Goal: Transaction & Acquisition: Purchase product/service

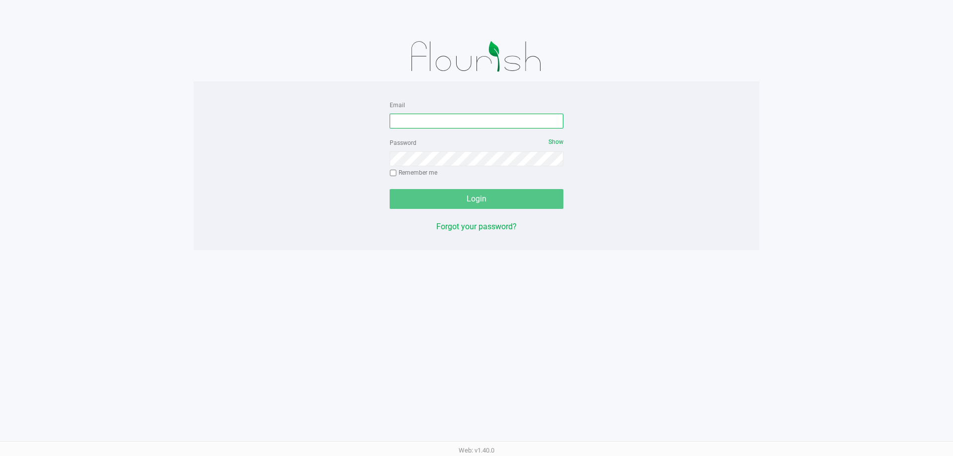
click at [414, 125] on input "Email" at bounding box center [476, 121] width 174 height 15
type input "[EMAIL_ADDRESS][DOMAIN_NAME]"
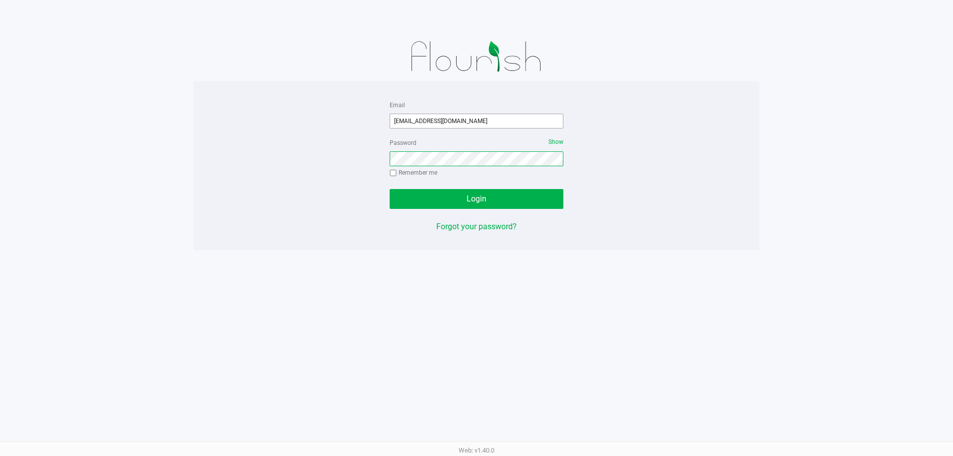
click at [389, 189] on button "Login" at bounding box center [476, 199] width 174 height 20
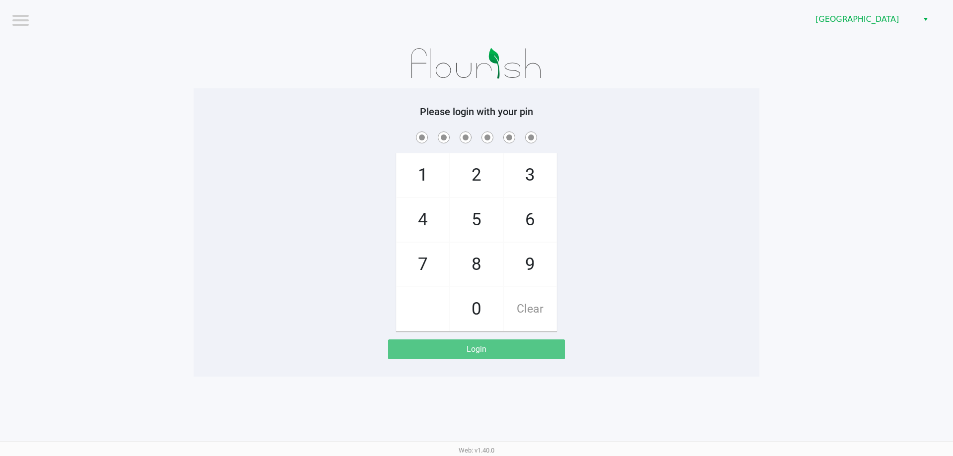
click at [768, 320] on app-pos-login-wrapper "Logout Delray Beach WC Please login with your pin 1 4 7 2 5 8 0 3 6 9 Clear Log…" at bounding box center [476, 188] width 953 height 377
checkbox input "true"
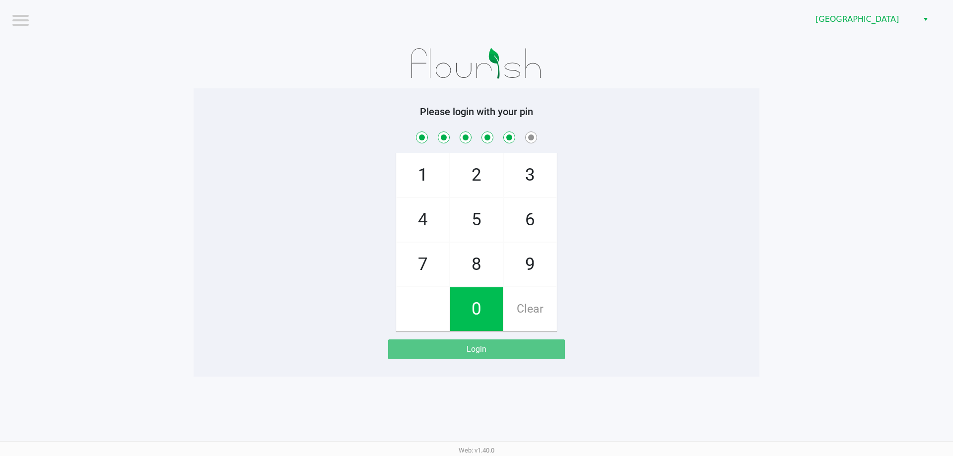
checkbox input "true"
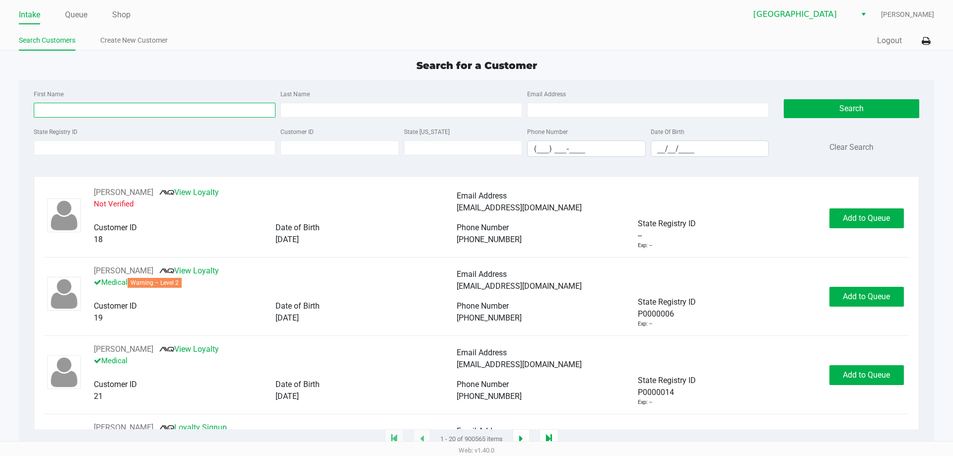
click at [180, 113] on input "First Name" at bounding box center [155, 110] width 242 height 15
click at [96, 107] on input "First Name" at bounding box center [155, 110] width 242 height 15
type input "Sean"
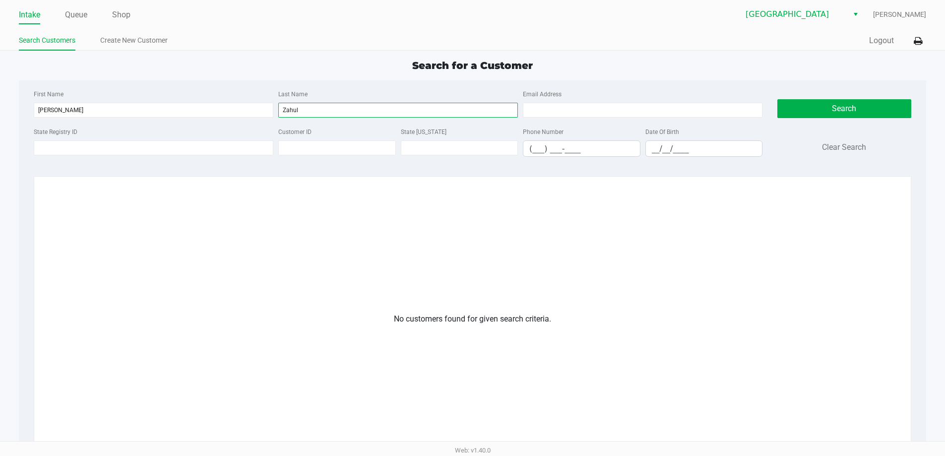
type input "Zahul"
click at [133, 37] on link "Create New Customer" at bounding box center [133, 40] width 67 height 12
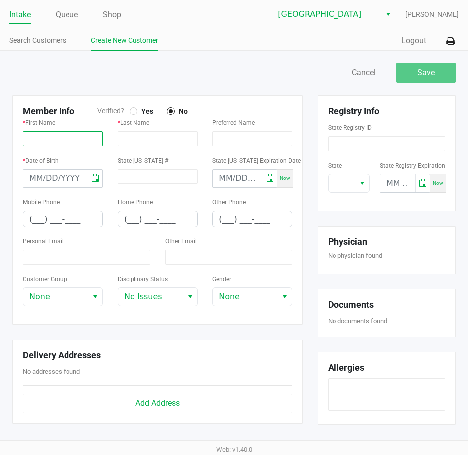
click at [41, 132] on input "text" at bounding box center [63, 138] width 80 height 15
paste input "SEAN"
type input "SEAN"
click at [141, 143] on input "text" at bounding box center [158, 138] width 80 height 15
paste input "ZAHUL"
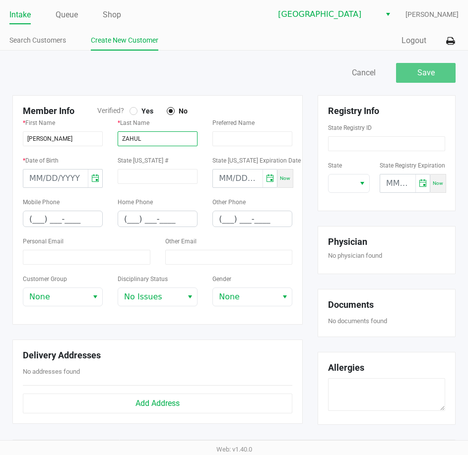
type input "ZAHUL"
click at [133, 112] on div at bounding box center [133, 111] width 4 height 4
click at [169, 58] on div "Save Cancel Member Info Verified? Yes No * First Name SEAN * Last Name ZAHUL Pr…" at bounding box center [234, 338] width 468 height 574
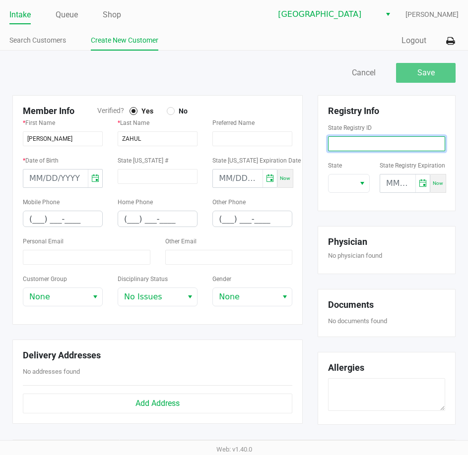
click at [350, 138] on input at bounding box center [386, 143] width 117 height 15
click at [384, 142] on input at bounding box center [386, 143] width 117 height 15
paste input "P8MH4287"
click at [365, 186] on span "Select" at bounding box center [362, 184] width 8 height 12
type input "P8MH4287"
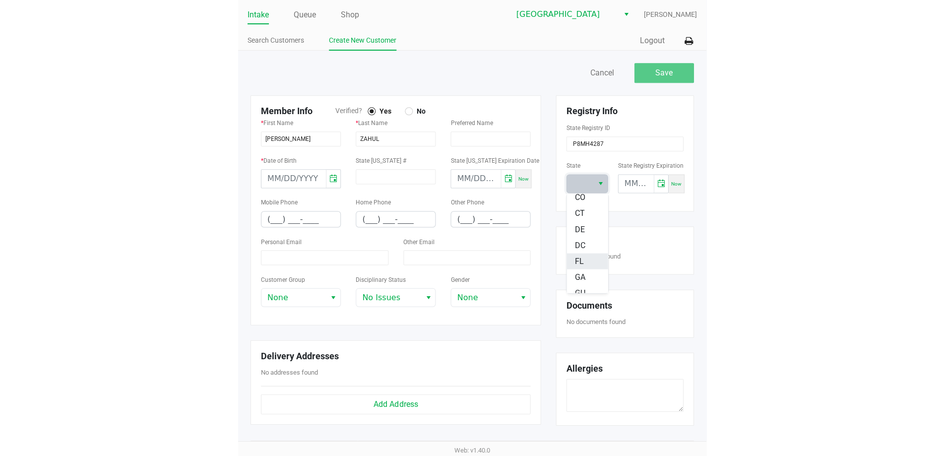
scroll to position [149, 0]
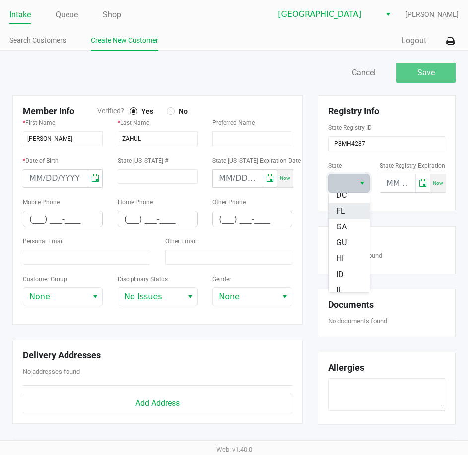
click at [340, 214] on span "FL" at bounding box center [340, 211] width 9 height 12
type input "month/day/year"
click at [392, 180] on input "month/day/year" at bounding box center [397, 184] width 35 height 18
click at [290, 60] on div "Save Cancel Member Info Verified? Yes No * First Name SEAN * Last Name ZAHUL Pr…" at bounding box center [234, 338] width 468 height 574
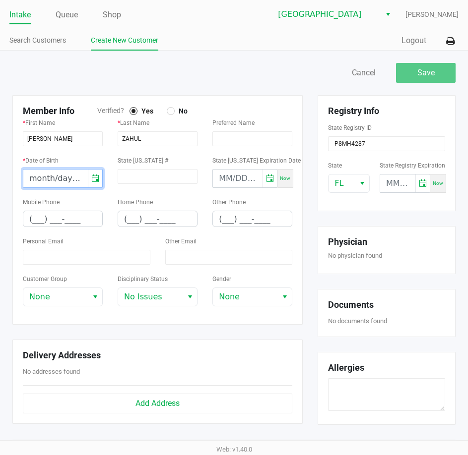
click at [31, 178] on input "month/day/year" at bounding box center [55, 179] width 64 height 18
type input "09/19/1992"
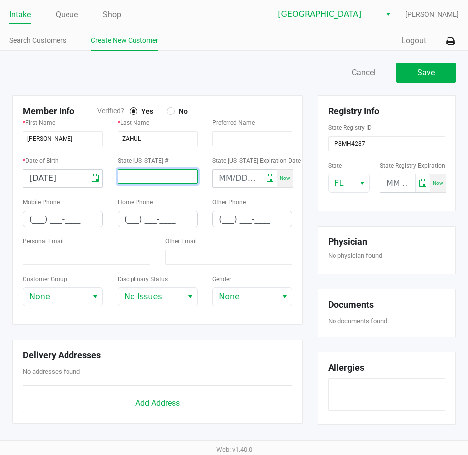
click at [152, 176] on input at bounding box center [158, 176] width 80 height 15
click at [394, 182] on input "month/day/year" at bounding box center [397, 184] width 35 height 18
type input "08/08/2026"
click at [189, 79] on div at bounding box center [119, 73] width 229 height 20
click at [145, 182] on input at bounding box center [158, 176] width 80 height 15
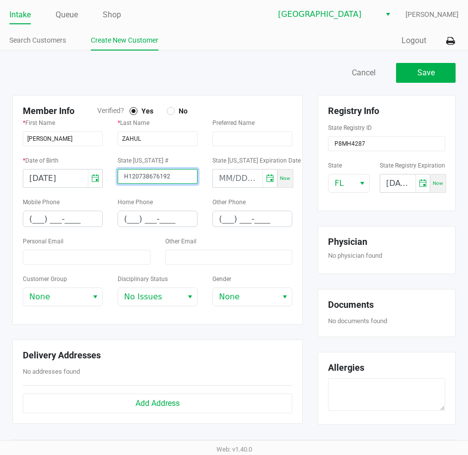
type input "H120738676192"
click at [260, 72] on div "Save Cancel" at bounding box center [348, 73] width 229 height 20
click at [37, 216] on input "(___) ___-____" at bounding box center [62, 218] width 79 height 15
type input "(248) 759-1426"
click at [203, 71] on div at bounding box center [119, 73] width 229 height 20
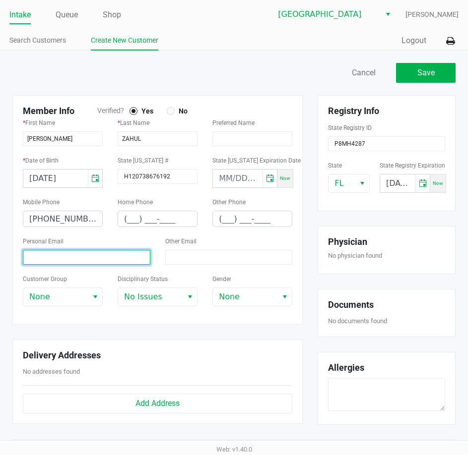
click at [111, 254] on input at bounding box center [87, 257] width 128 height 15
click at [63, 249] on div "Personal Email" at bounding box center [87, 250] width 128 height 30
click at [60, 255] on input at bounding box center [87, 257] width 128 height 15
paste input "seanzed420@gmail.com"
type input "seanzed420@gmail.com"
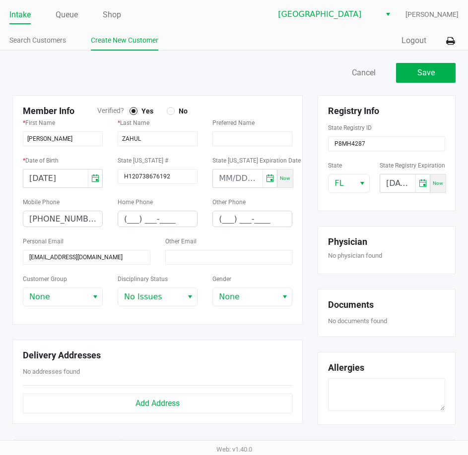
click at [197, 73] on div at bounding box center [119, 73] width 229 height 20
click at [242, 59] on div "Save Cancel Member Info Verified? Yes No * First Name SEAN * Last Name ZAHUL Pr…" at bounding box center [234, 338] width 468 height 574
click at [432, 68] on span "Save" at bounding box center [425, 72] width 17 height 9
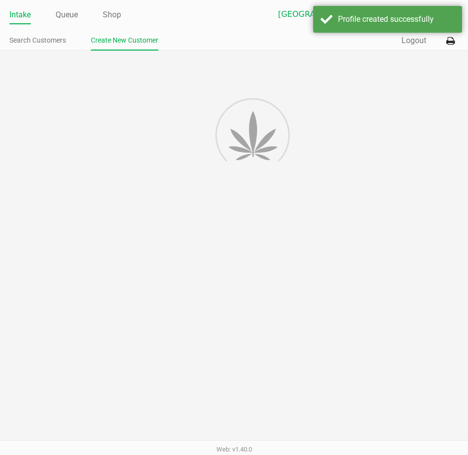
type input "---"
type input "( __) ___-____"
type input "---"
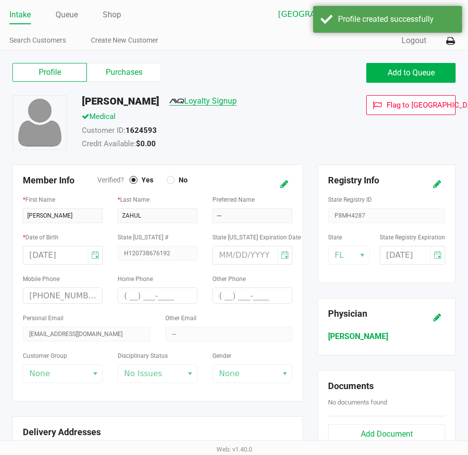
click at [202, 99] on link "Loyalty Signup" at bounding box center [202, 100] width 67 height 9
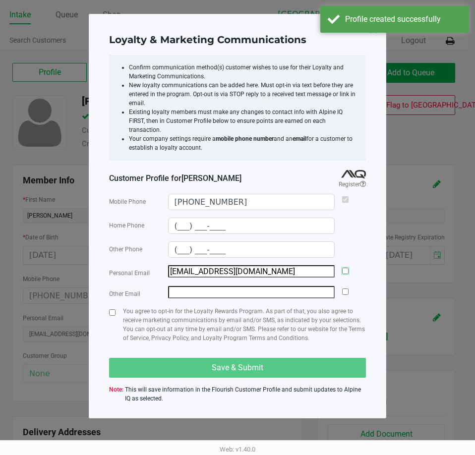
click at [347, 268] on input "checkbox" at bounding box center [345, 271] width 6 height 6
checkbox input "true"
click at [110, 310] on input "checkbox" at bounding box center [112, 313] width 6 height 6
checkbox input "true"
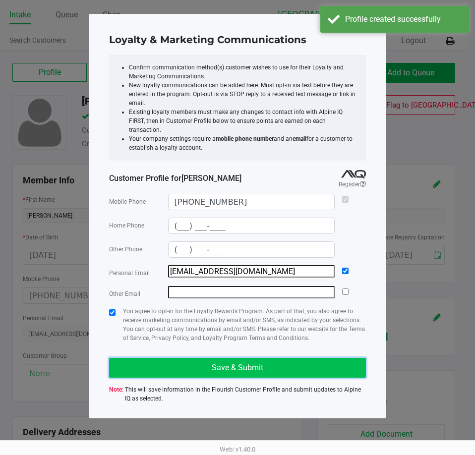
click at [191, 364] on button "Save & Submit" at bounding box center [237, 368] width 257 height 20
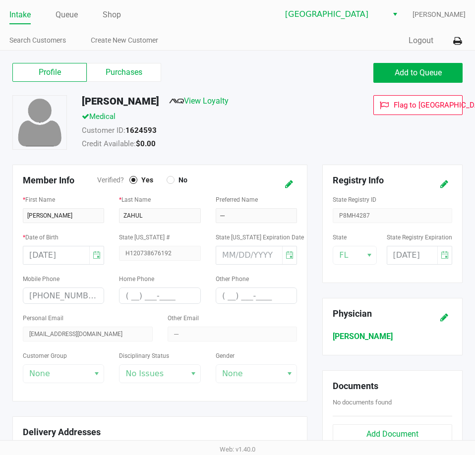
type input "(___) ___-____"
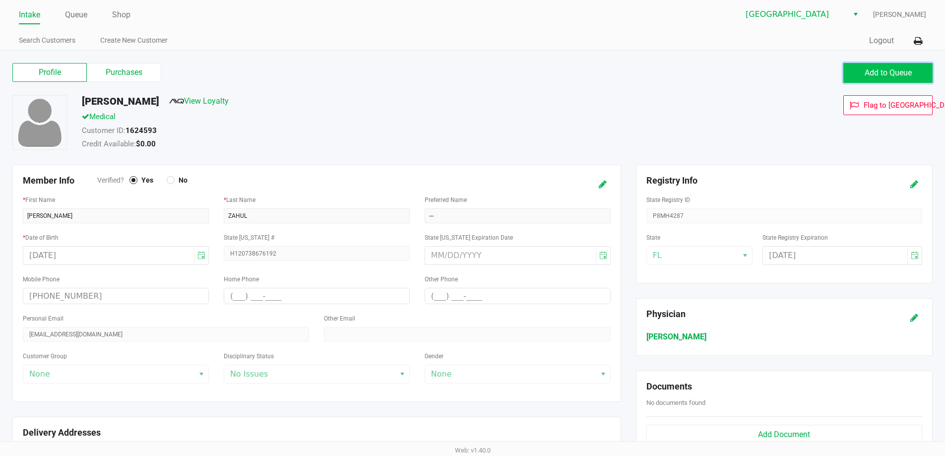
click at [888, 71] on span "Add to Queue" at bounding box center [888, 72] width 47 height 9
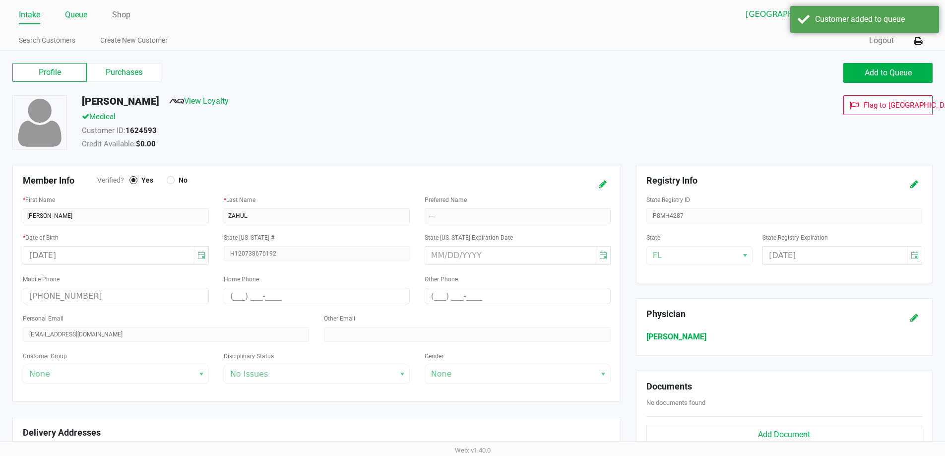
click at [78, 17] on link "Queue" at bounding box center [76, 15] width 22 height 14
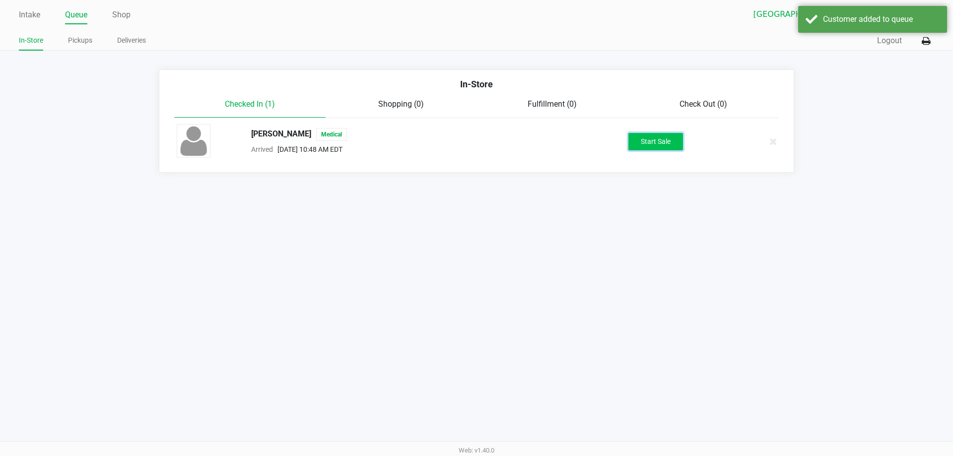
click at [668, 140] on button "Start Sale" at bounding box center [655, 141] width 55 height 17
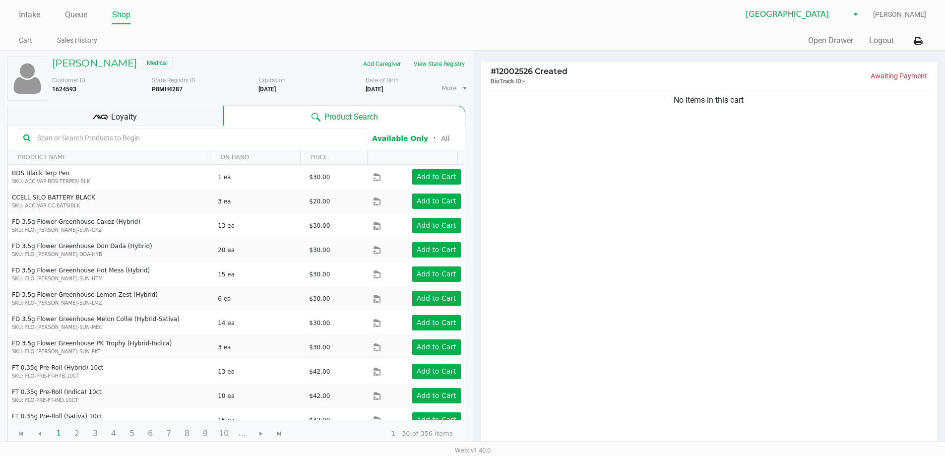
click at [190, 143] on input "text" at bounding box center [197, 137] width 328 height 15
drag, startPoint x: 528, startPoint y: 246, endPoint x: 525, endPoint y: 240, distance: 6.9
click at [528, 244] on div "No items in this cart" at bounding box center [709, 268] width 457 height 360
drag, startPoint x: 184, startPoint y: 25, endPoint x: 626, endPoint y: 14, distance: 442.2
click at [202, 28] on div "Intake Queue Shop Delray Beach WC Cesar Munoz Cart Sales History Quick Sale Ope…" at bounding box center [472, 25] width 945 height 51
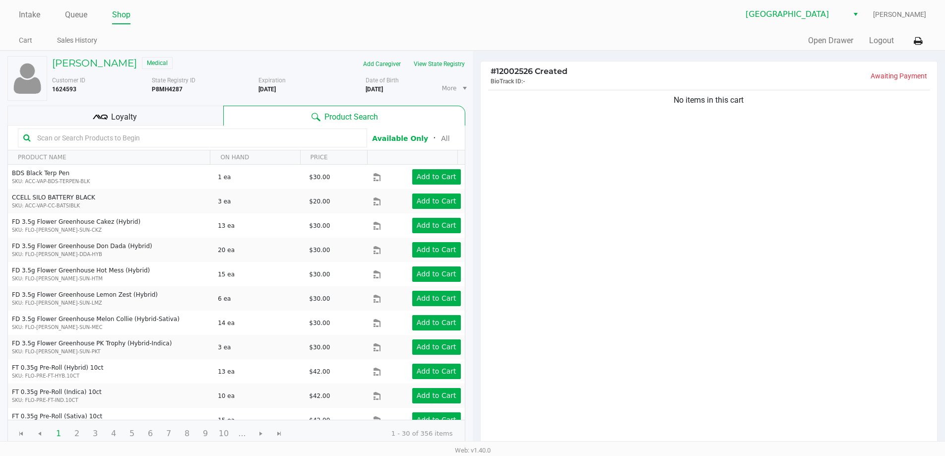
click at [660, 13] on div "Delray Beach WC Cesar Munoz" at bounding box center [699, 14] width 453 height 19
click at [533, 183] on div "No items in this cart" at bounding box center [709, 268] width 457 height 360
click at [170, 137] on input "text" at bounding box center [197, 137] width 328 height 15
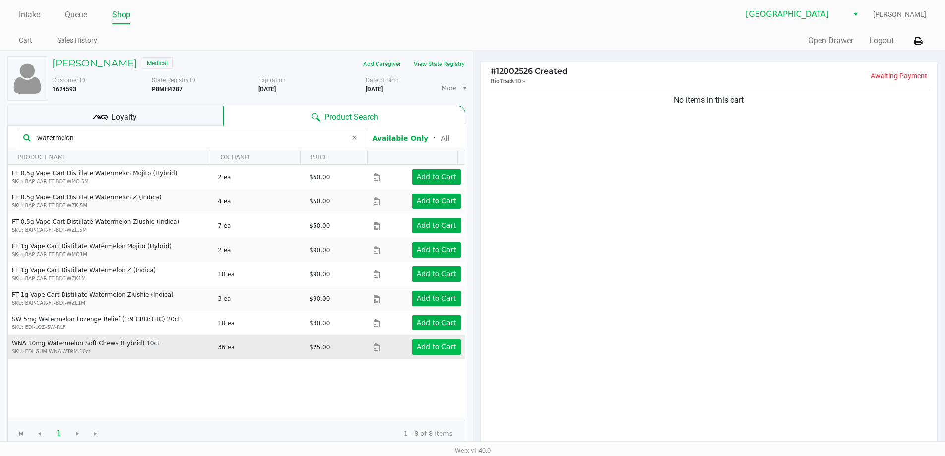
type input "watermelon"
click at [432, 347] on app-button-loader "Add to Cart" at bounding box center [437, 347] width 40 height 8
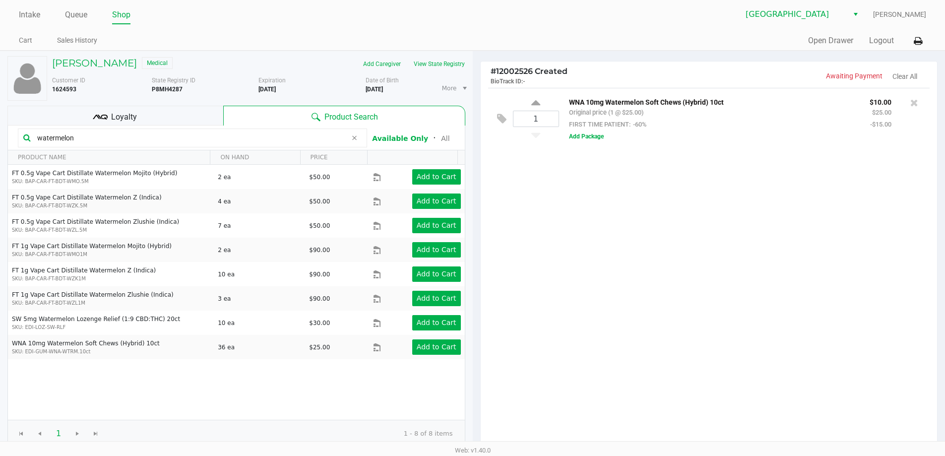
click at [85, 139] on input "watermelon" at bounding box center [190, 137] width 314 height 15
click at [742, 283] on div "1 WNA 10mg Watermelon Soft Chews (Hybrid) 10ct Original price (1 @ $25.00) FIRS…" at bounding box center [709, 268] width 457 height 360
drag, startPoint x: 115, startPoint y: 118, endPoint x: 340, endPoint y: 117, distance: 225.2
click at [122, 117] on span "Loyalty" at bounding box center [124, 117] width 26 height 12
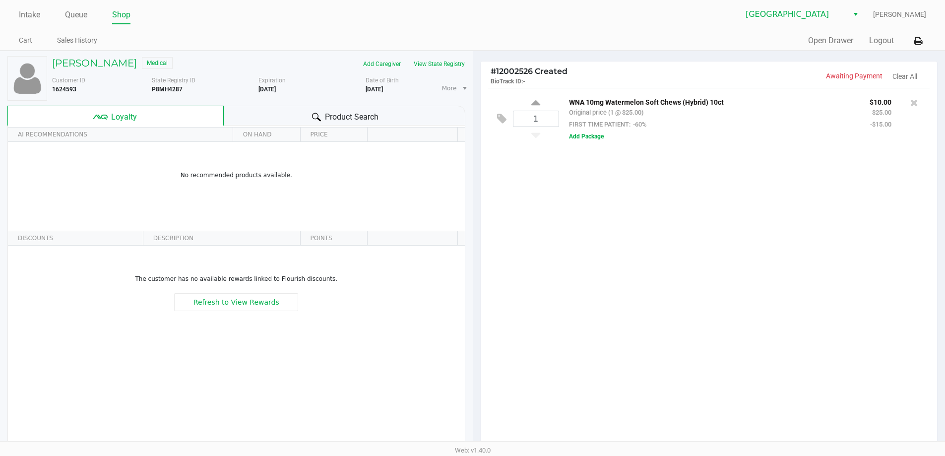
click at [353, 107] on div "Product Search" at bounding box center [345, 116] width 242 height 20
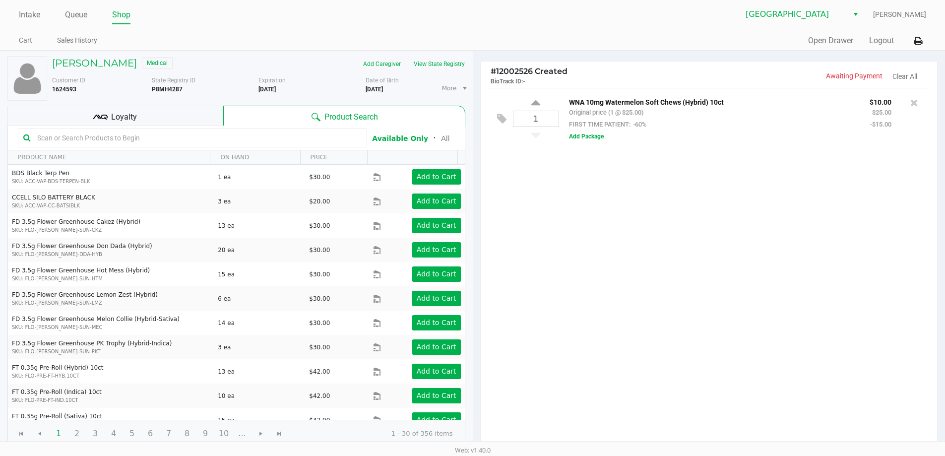
click at [634, 262] on div "1 WNA 10mg Watermelon Soft Chews (Hybrid) 10ct Original price (1 @ $25.00) FIRS…" at bounding box center [709, 268] width 457 height 360
click at [542, 118] on input "1" at bounding box center [535, 118] width 45 height 15
type input "10"
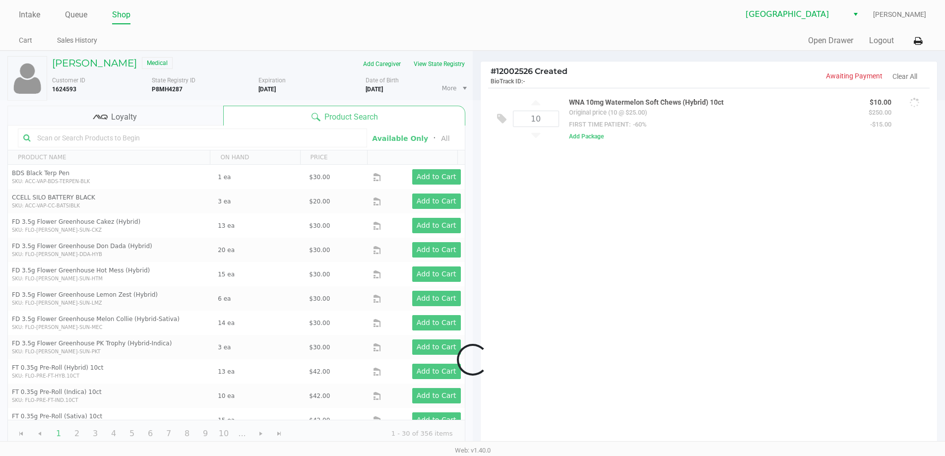
drag, startPoint x: 761, startPoint y: 426, endPoint x: 760, endPoint y: 416, distance: 10.5
click at [761, 420] on div "Loading SEAN ZAHUL Medical Add Caregiver View State Registry Customer ID 162459…" at bounding box center [472, 310] width 945 height 519
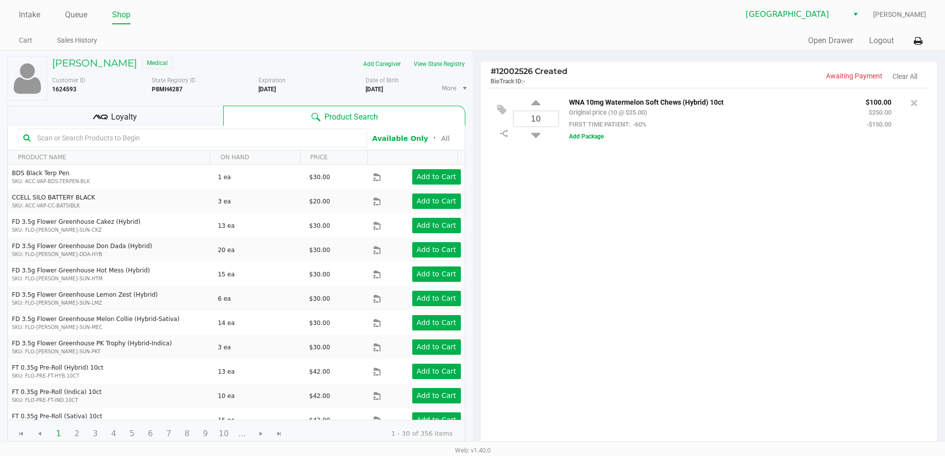
click at [122, 115] on span "Loyalty" at bounding box center [124, 117] width 26 height 12
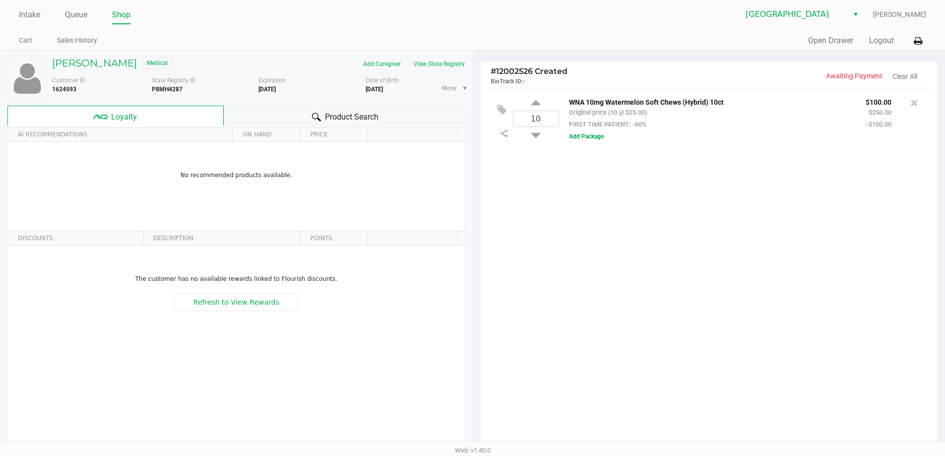
click at [354, 113] on span "Product Search" at bounding box center [352, 117] width 54 height 12
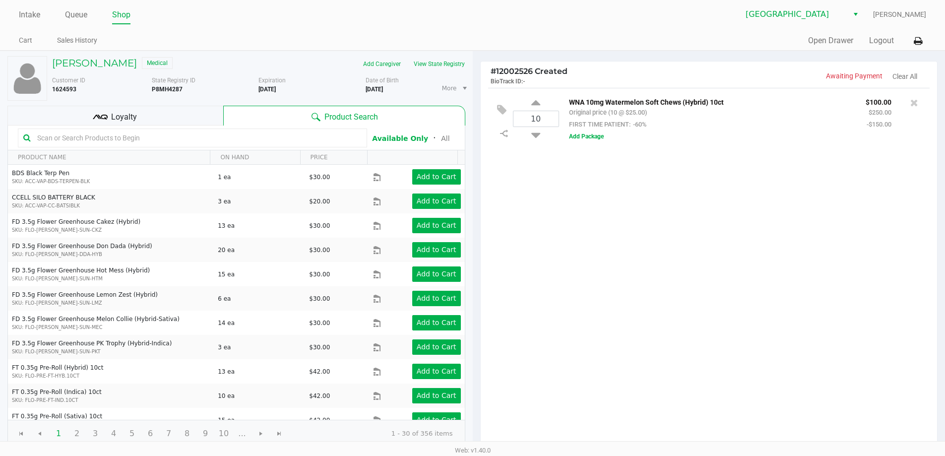
click at [541, 132] on div "10" at bounding box center [536, 118] width 46 height 41
click at [540, 124] on input "10" at bounding box center [535, 118] width 45 height 15
type input "4"
click at [547, 252] on div "SEAN ZAHUL Medical Add Caregiver View State Registry Customer ID 1624593 State …" at bounding box center [472, 310] width 945 height 519
click at [542, 116] on input "4" at bounding box center [535, 118] width 45 height 15
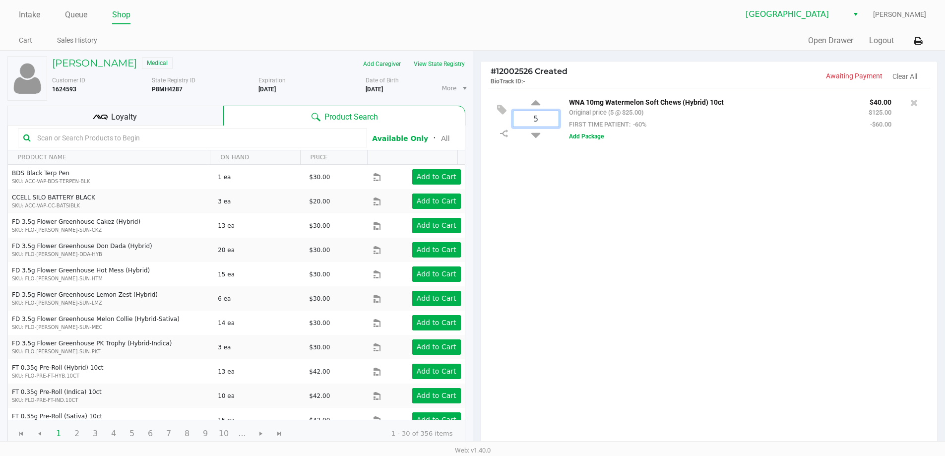
type input "5"
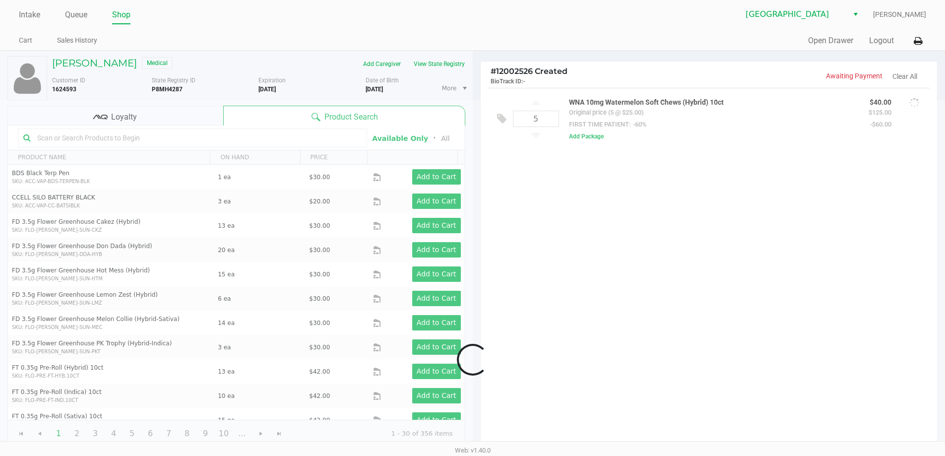
click at [629, 240] on div "Loading SEAN ZAHUL Medical Add Caregiver View State Registry Customer ID 162459…" at bounding box center [472, 310] width 945 height 519
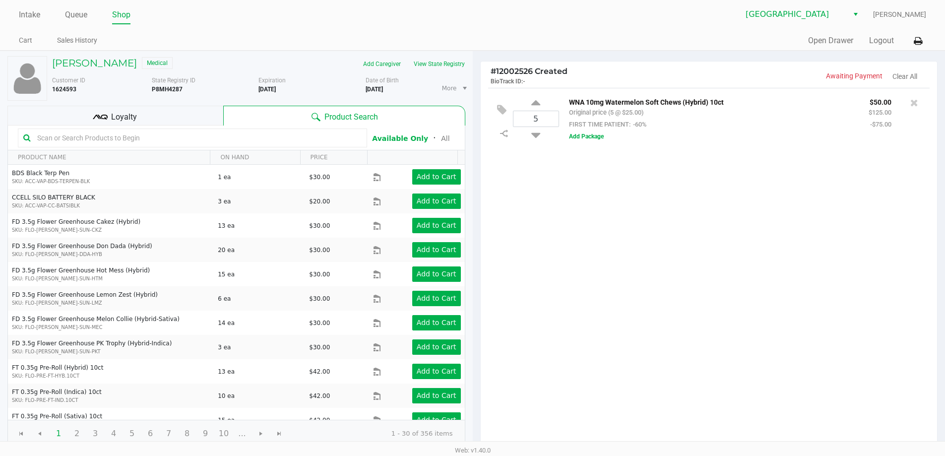
drag, startPoint x: 137, startPoint y: 120, endPoint x: 311, endPoint y: 107, distance: 174.1
click at [138, 120] on div "Loyalty" at bounding box center [115, 116] width 216 height 20
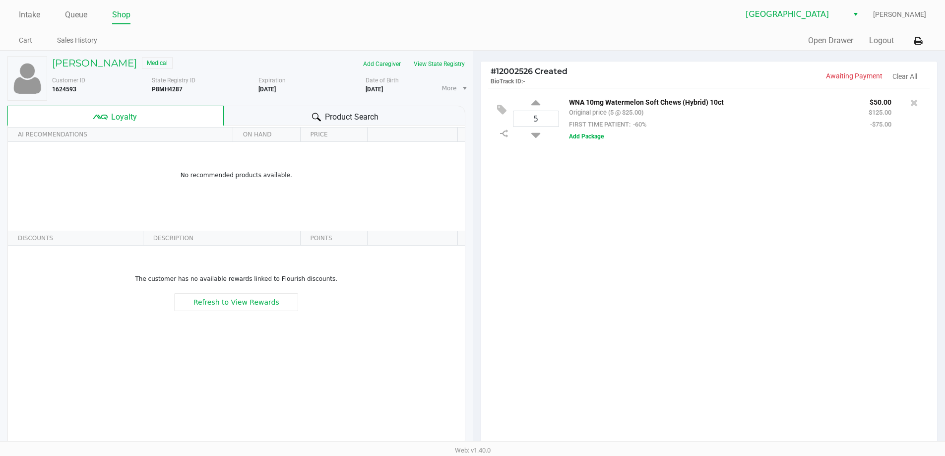
click at [319, 112] on div at bounding box center [317, 117] width 12 height 12
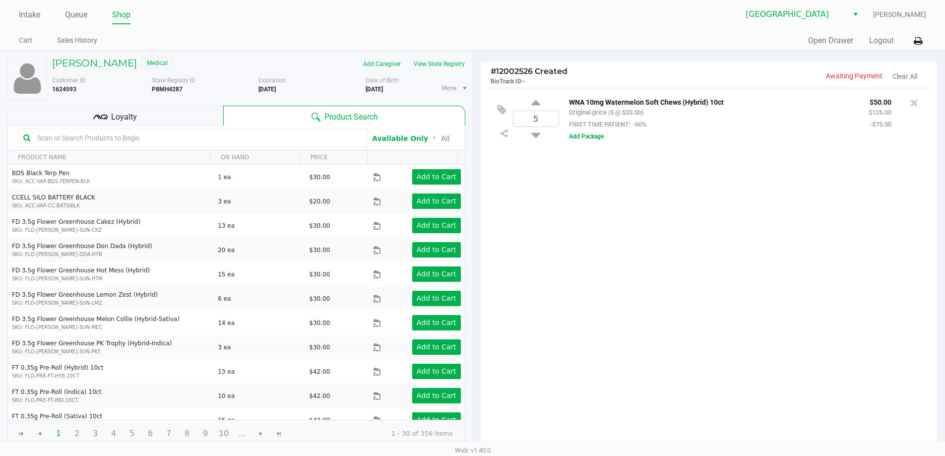
click at [684, 245] on div "5 WNA 10mg Watermelon Soft Chews (Hybrid) 10ct Original price (5 @ $25.00) FIRS…" at bounding box center [709, 268] width 457 height 360
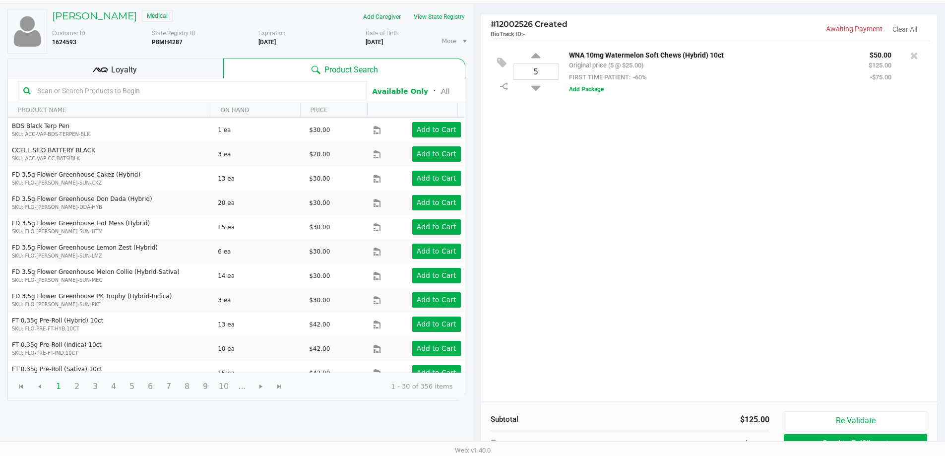
scroll to position [114, 0]
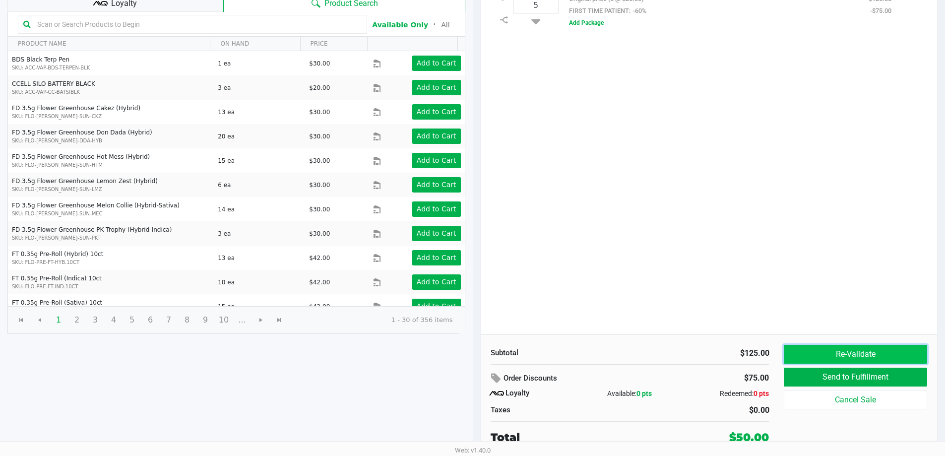
click at [810, 348] on button "Re-Validate" at bounding box center [855, 354] width 143 height 19
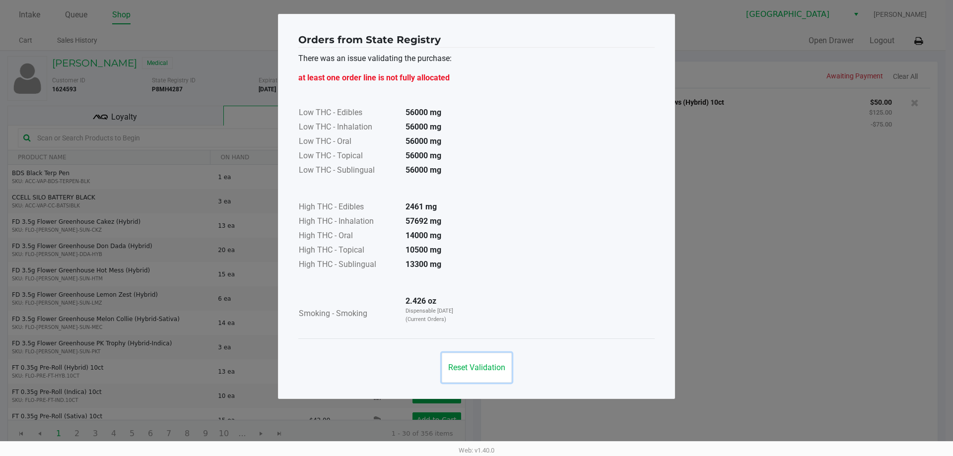
click at [482, 371] on span "Reset Validation" at bounding box center [476, 367] width 57 height 9
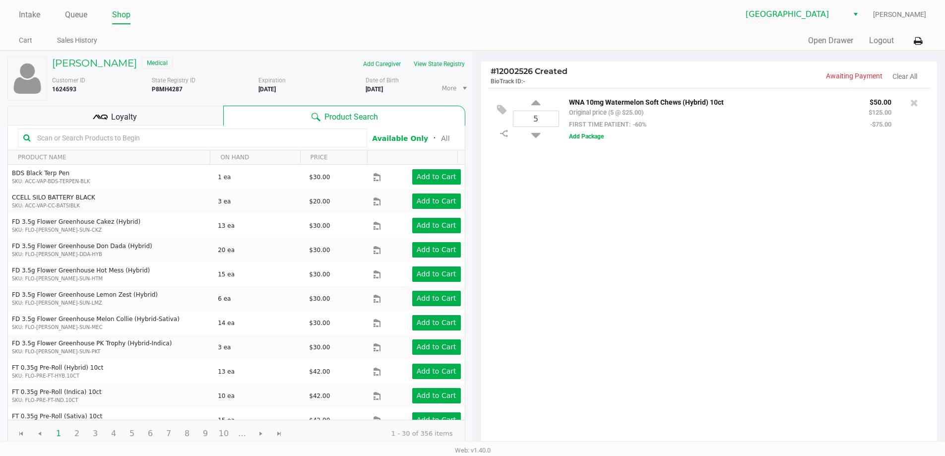
click at [653, 210] on div "5 WNA 10mg Watermelon Soft Chews (Hybrid) 10ct Original price (5 @ $25.00) FIRS…" at bounding box center [709, 268] width 457 height 360
click at [55, 140] on input "text" at bounding box center [197, 137] width 328 height 15
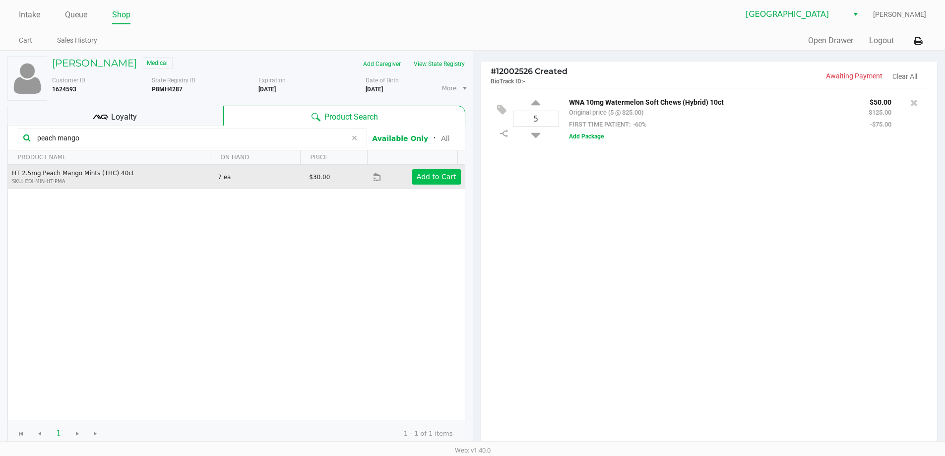
type input "peach mango"
click at [439, 181] on app-button-loader "Add to Cart" at bounding box center [437, 177] width 40 height 8
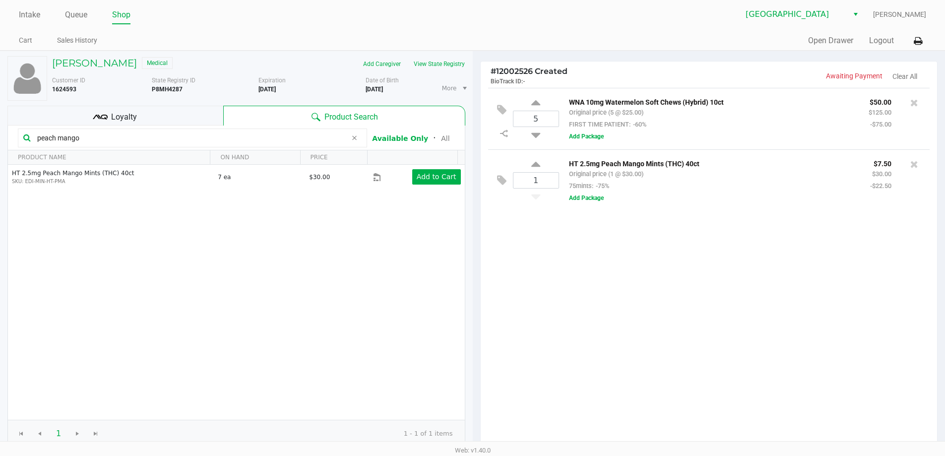
click at [110, 111] on div "Loyalty" at bounding box center [115, 116] width 216 height 20
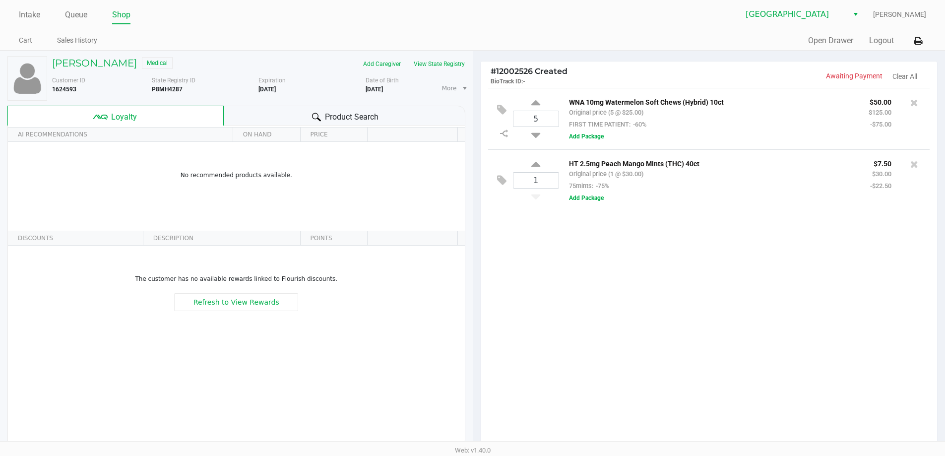
click at [338, 111] on span "Product Search" at bounding box center [352, 117] width 54 height 12
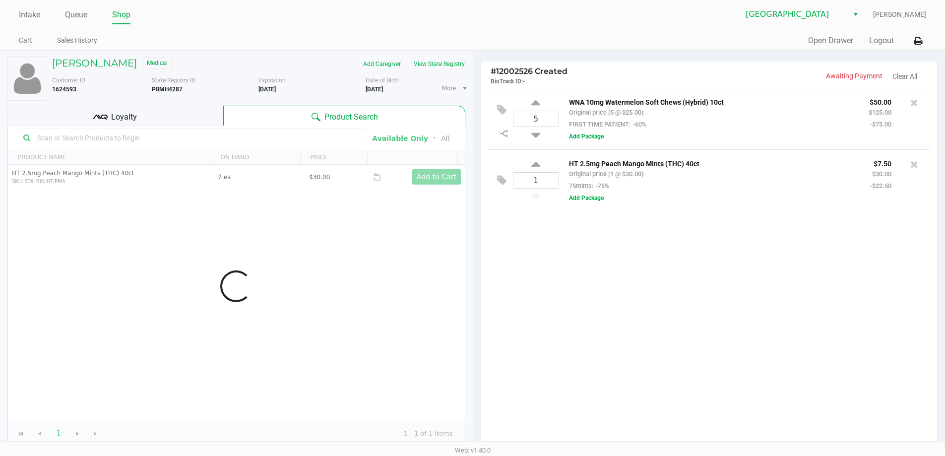
click at [599, 310] on div "5 WNA 10mg Watermelon Soft Chews (Hybrid) 10ct Original price (5 @ $25.00) FIRS…" at bounding box center [709, 268] width 457 height 360
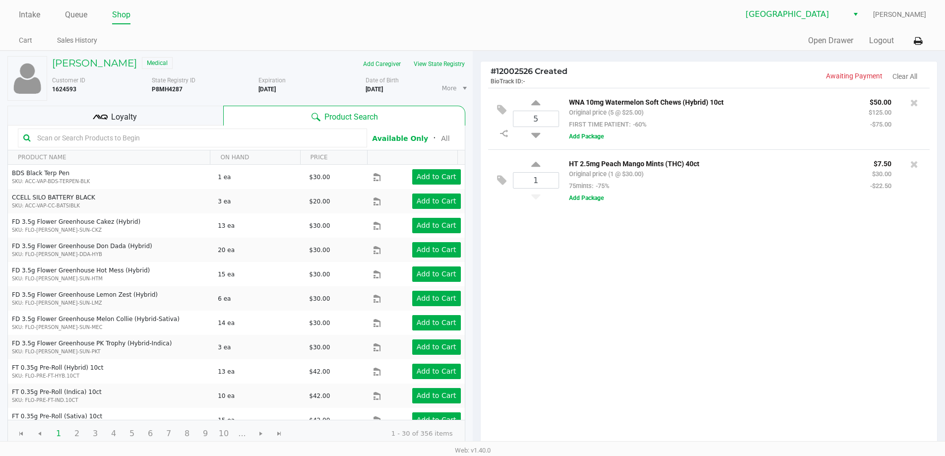
click at [227, 136] on input "text" at bounding box center [197, 137] width 328 height 15
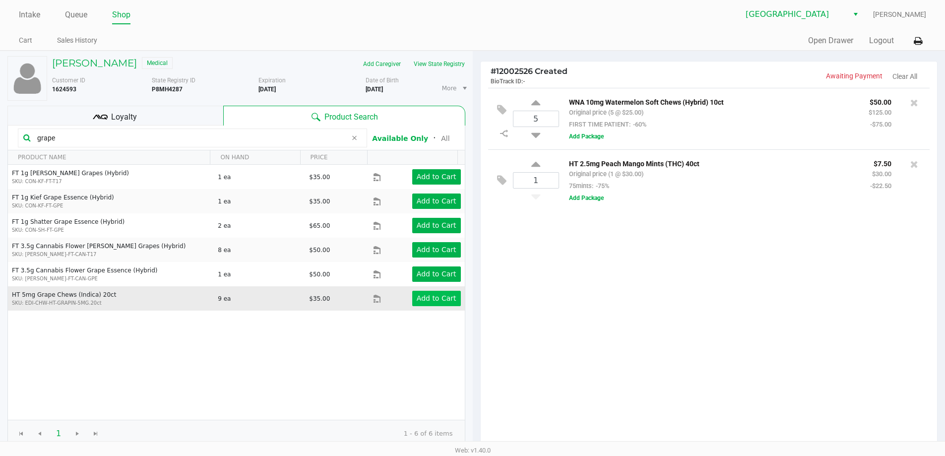
type input "grape"
click at [436, 300] on app-button-loader "Add to Cart" at bounding box center [437, 298] width 40 height 8
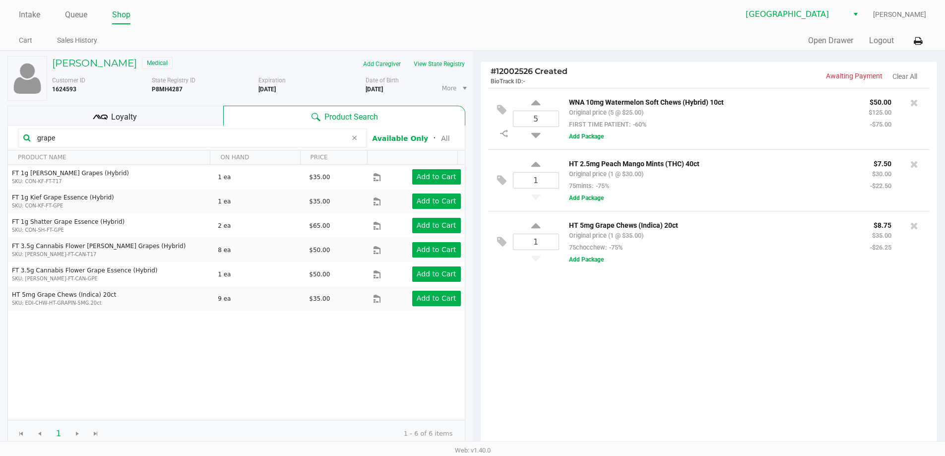
click at [118, 109] on div "Loyalty" at bounding box center [115, 116] width 216 height 20
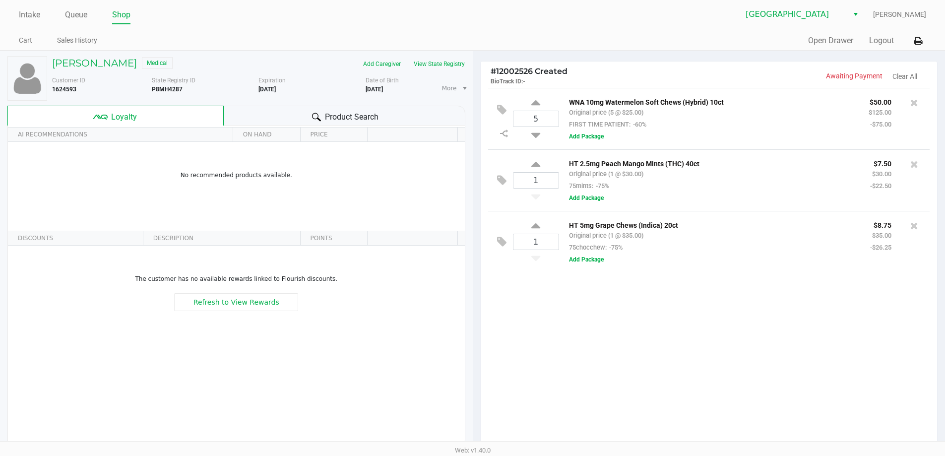
click at [345, 110] on div "Product Search" at bounding box center [345, 116] width 242 height 20
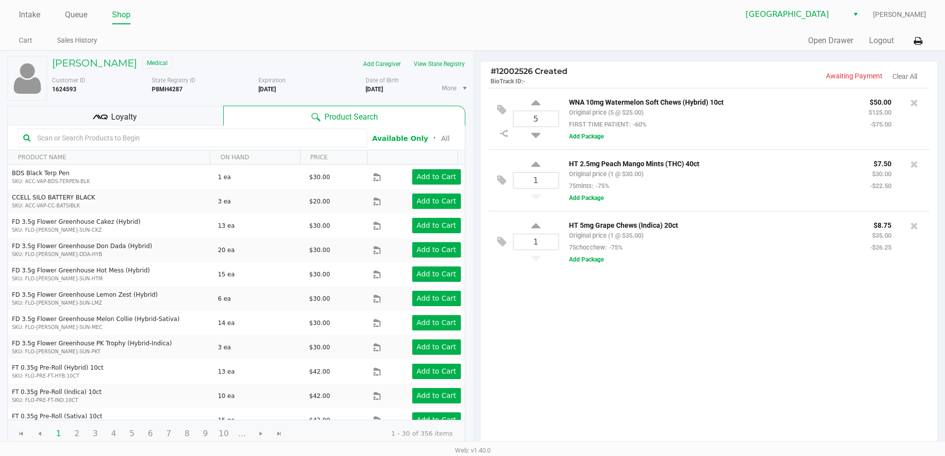
click at [582, 341] on div "5 WNA 10mg Watermelon Soft Chews (Hybrid) 10ct Original price (5 @ $25.00) FIRS…" at bounding box center [709, 268] width 457 height 360
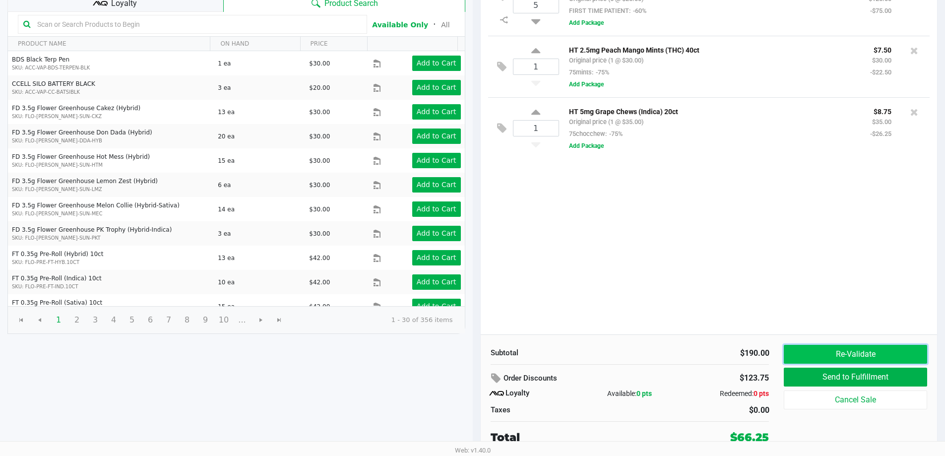
click at [824, 350] on button "Re-Validate" at bounding box center [855, 354] width 143 height 19
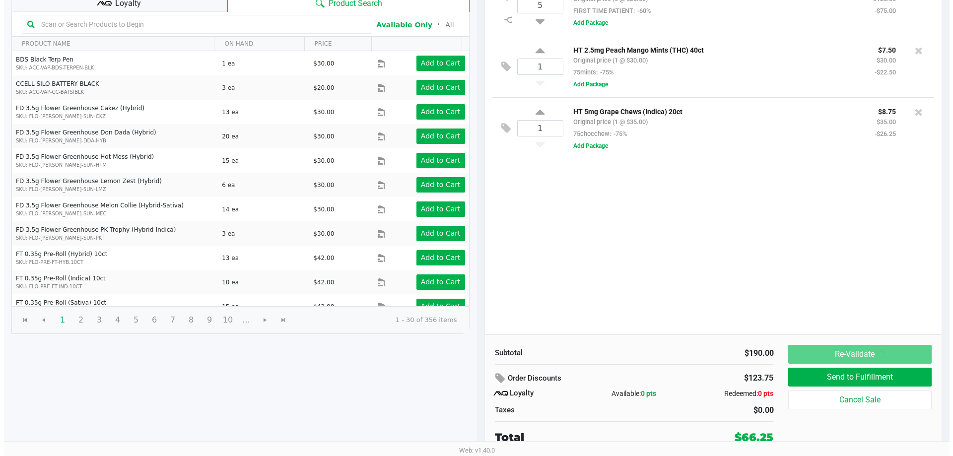
scroll to position [0, 0]
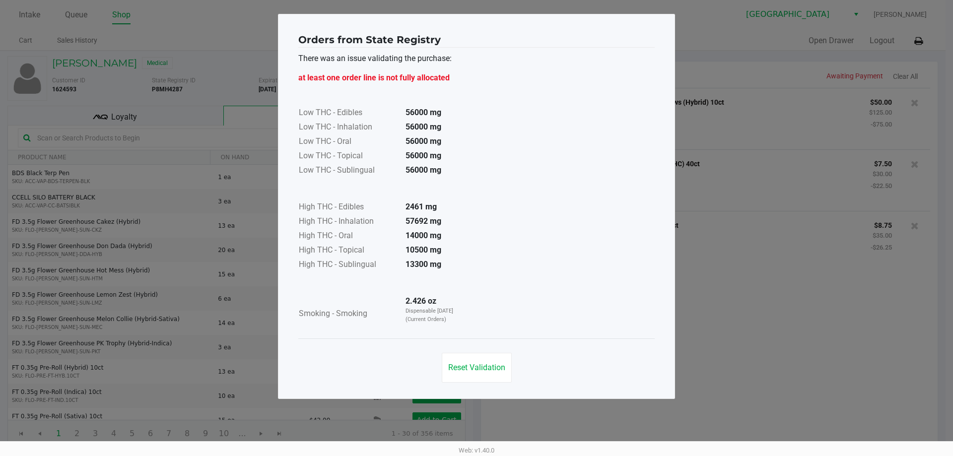
click at [474, 384] on div "Reset Validation" at bounding box center [476, 363] width 356 height 50
click at [476, 374] on button "Reset Validation" at bounding box center [477, 368] width 70 height 30
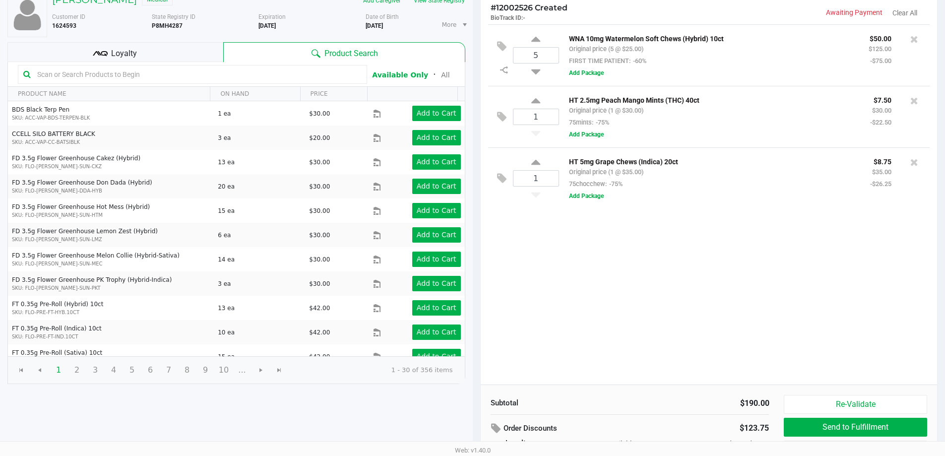
scroll to position [114, 0]
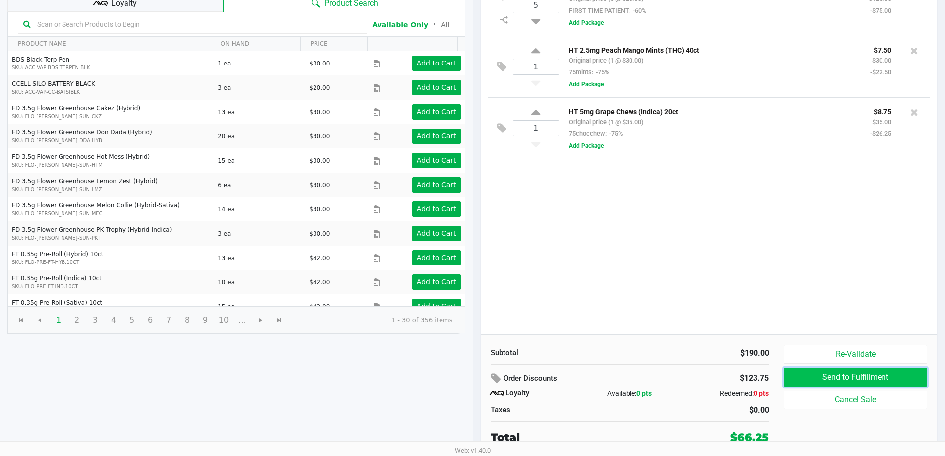
click at [812, 380] on button "Send to Fulfillment" at bounding box center [855, 377] width 143 height 19
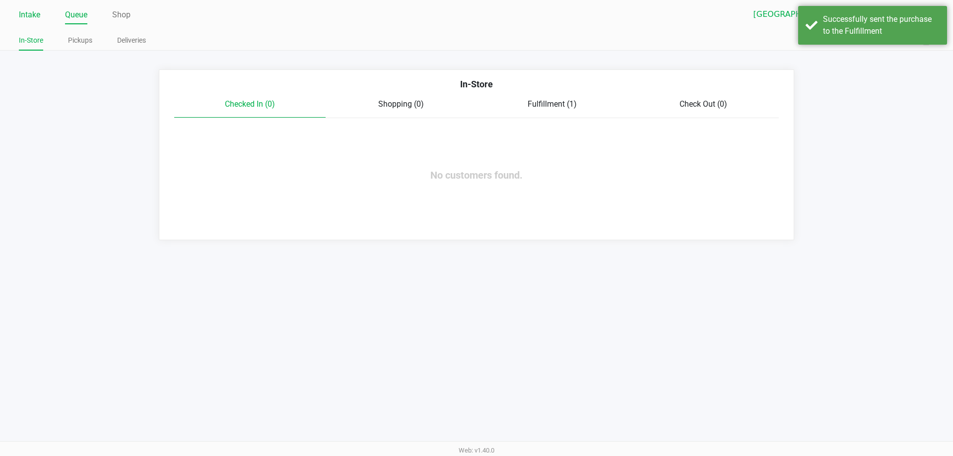
click at [24, 11] on link "Intake" at bounding box center [29, 15] width 21 height 14
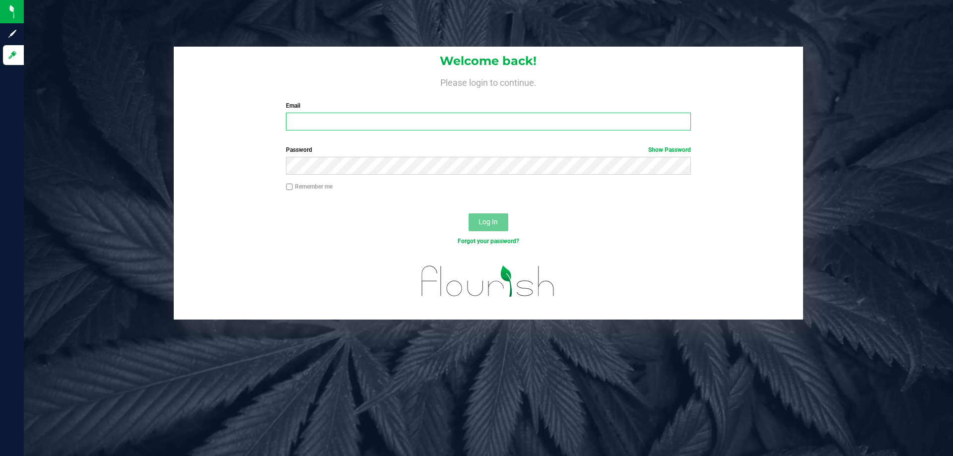
click at [350, 119] on input "Email" at bounding box center [488, 122] width 404 height 18
type input "[EMAIL_ADDRESS][DOMAIN_NAME]"
click at [468, 213] on button "Log In" at bounding box center [488, 222] width 40 height 18
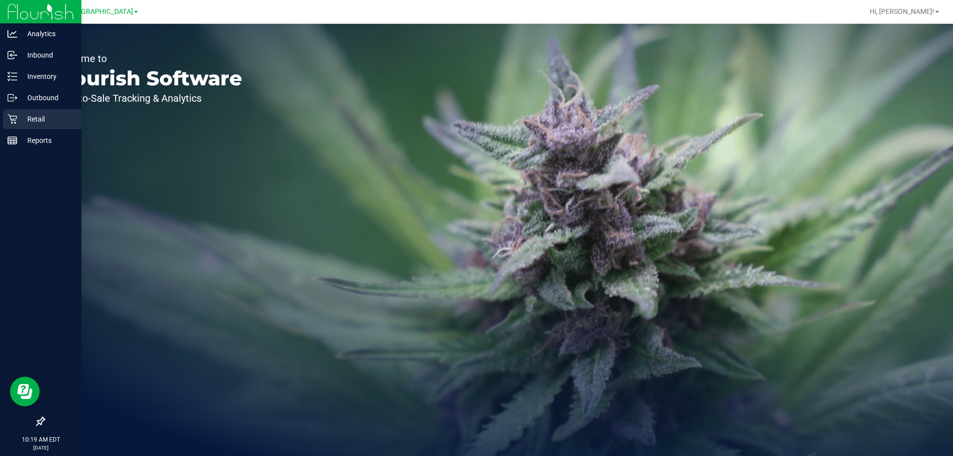
click at [21, 113] on p "Retail" at bounding box center [47, 119] width 60 height 12
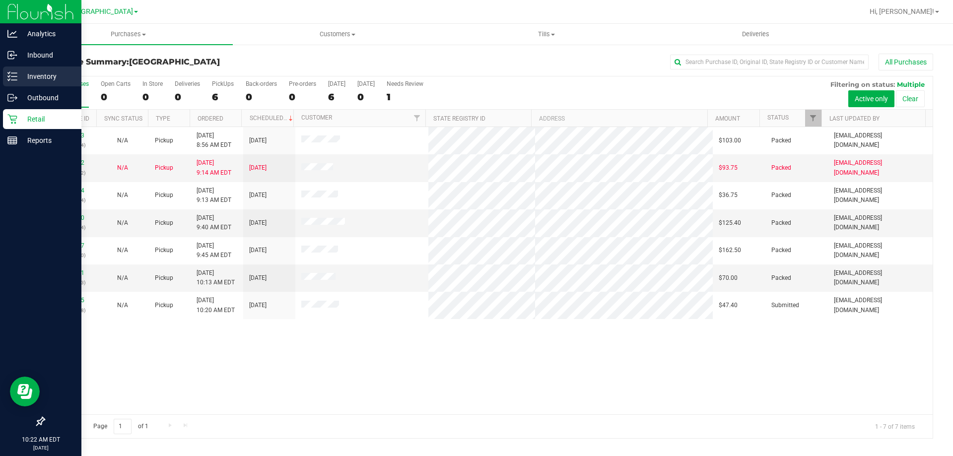
click at [32, 68] on div "Inventory" at bounding box center [42, 76] width 78 height 20
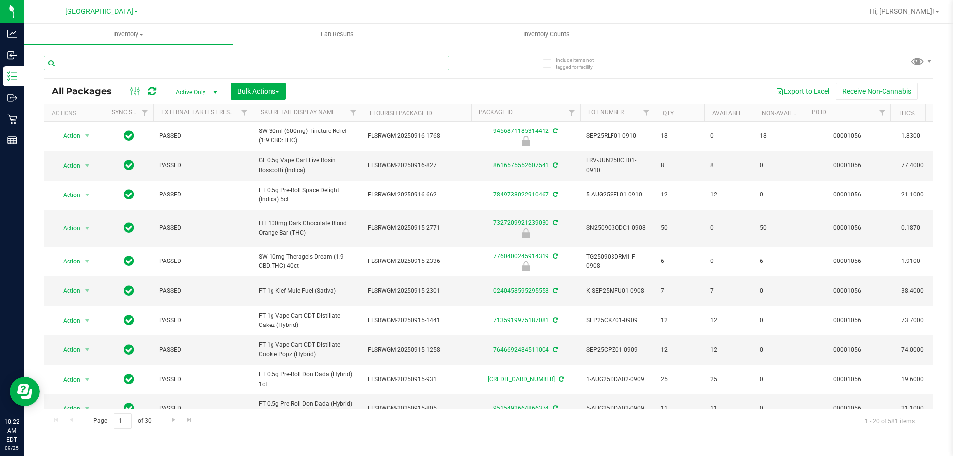
click at [108, 62] on input "text" at bounding box center [246, 63] width 405 height 15
paste input "SN250728DC1-0804"
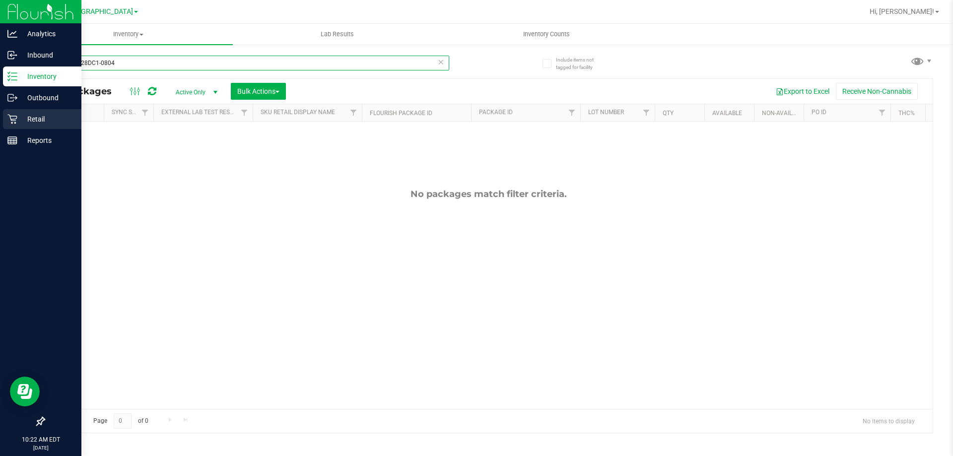
type input "SN250728DC1-0804"
click at [25, 114] on p "Retail" at bounding box center [47, 119] width 60 height 12
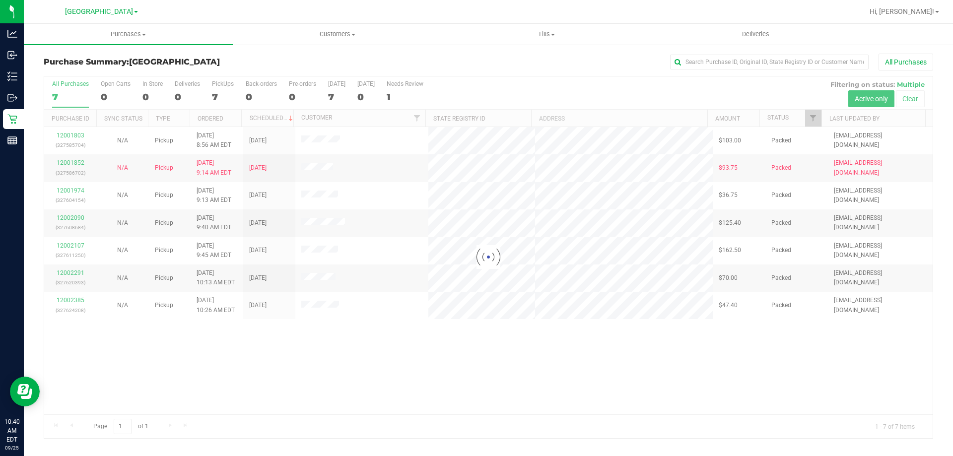
click at [357, 338] on div at bounding box center [488, 257] width 888 height 362
